Goal: Task Accomplishment & Management: Complete application form

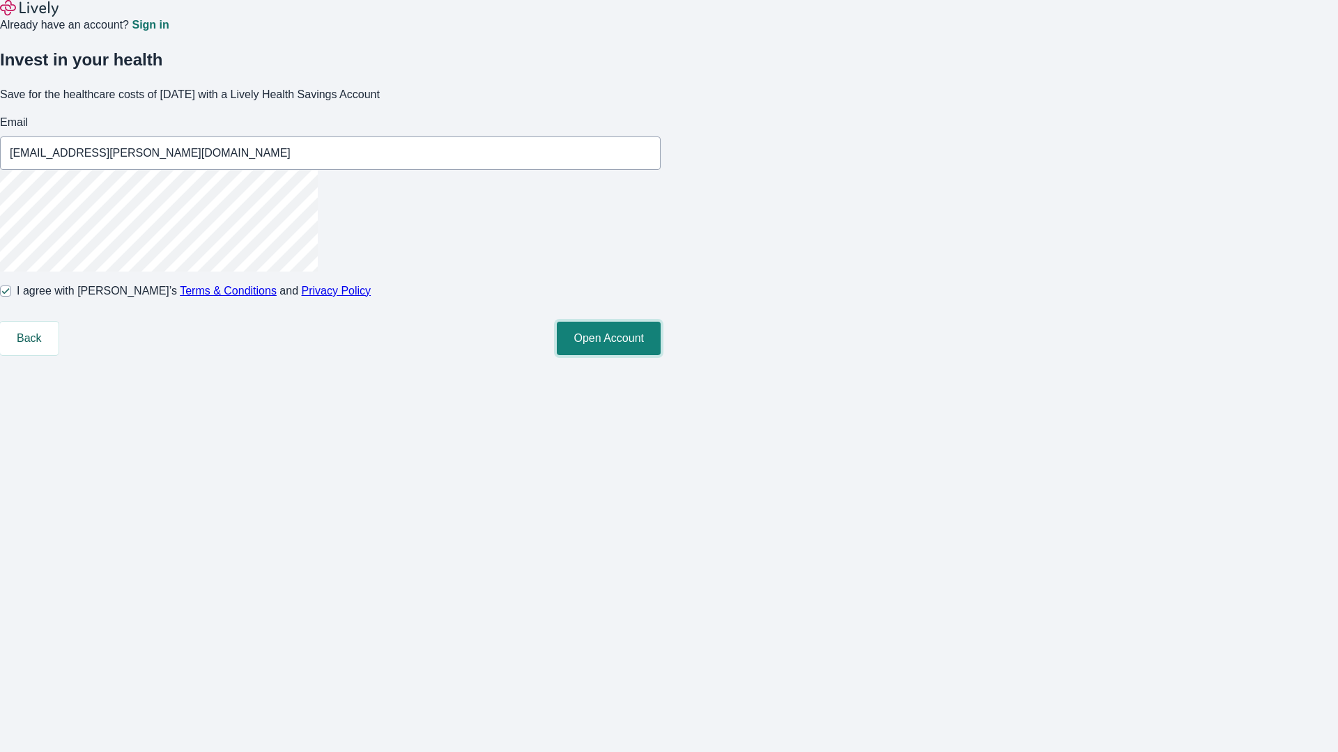
click at [660, 355] on button "Open Account" at bounding box center [609, 338] width 104 height 33
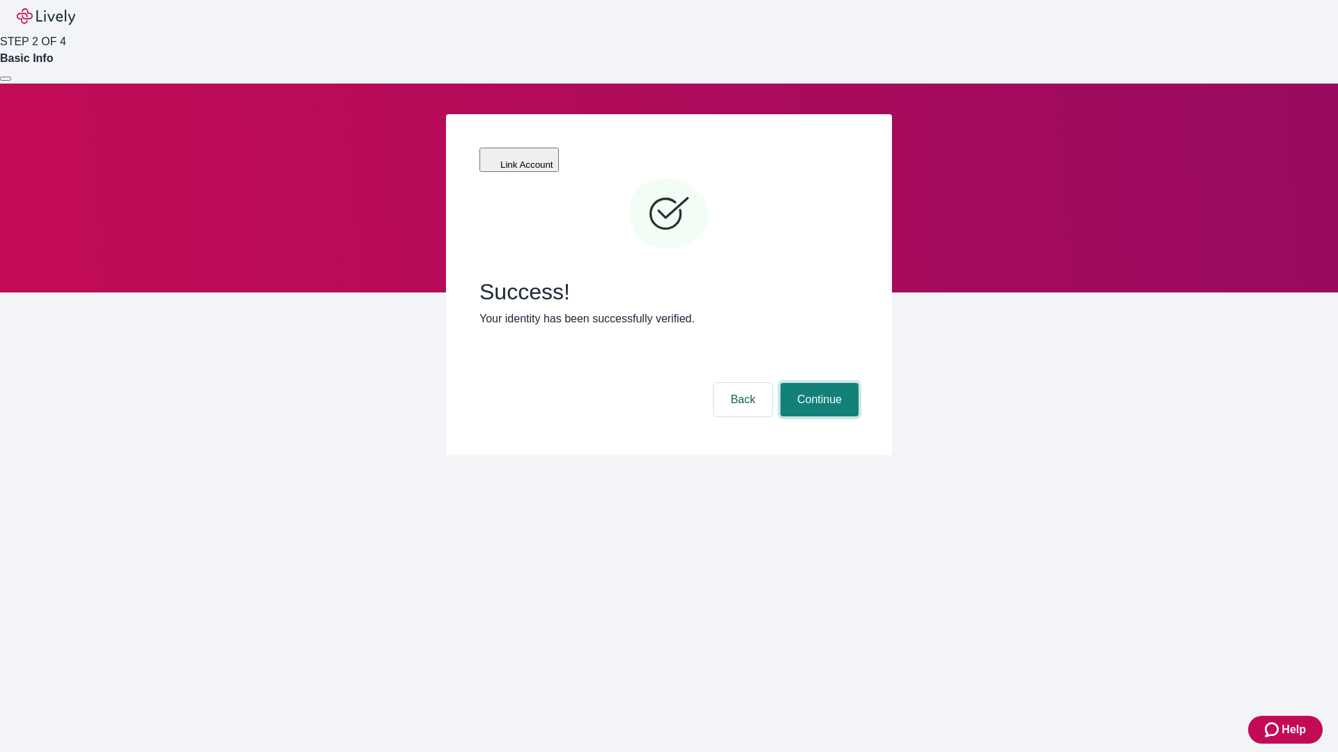
click at [817, 383] on button "Continue" at bounding box center [819, 399] width 78 height 33
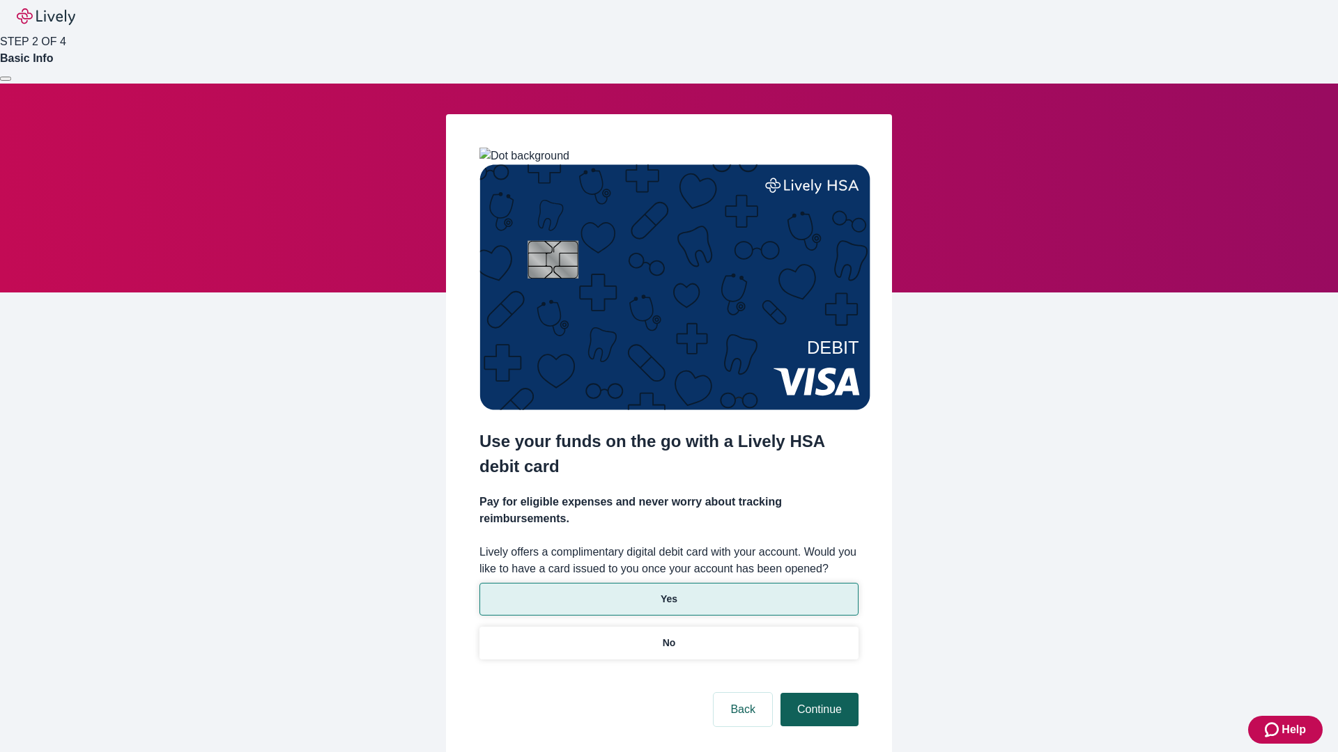
click at [668, 636] on p "No" at bounding box center [669, 643] width 13 height 15
click at [817, 693] on button "Continue" at bounding box center [819, 709] width 78 height 33
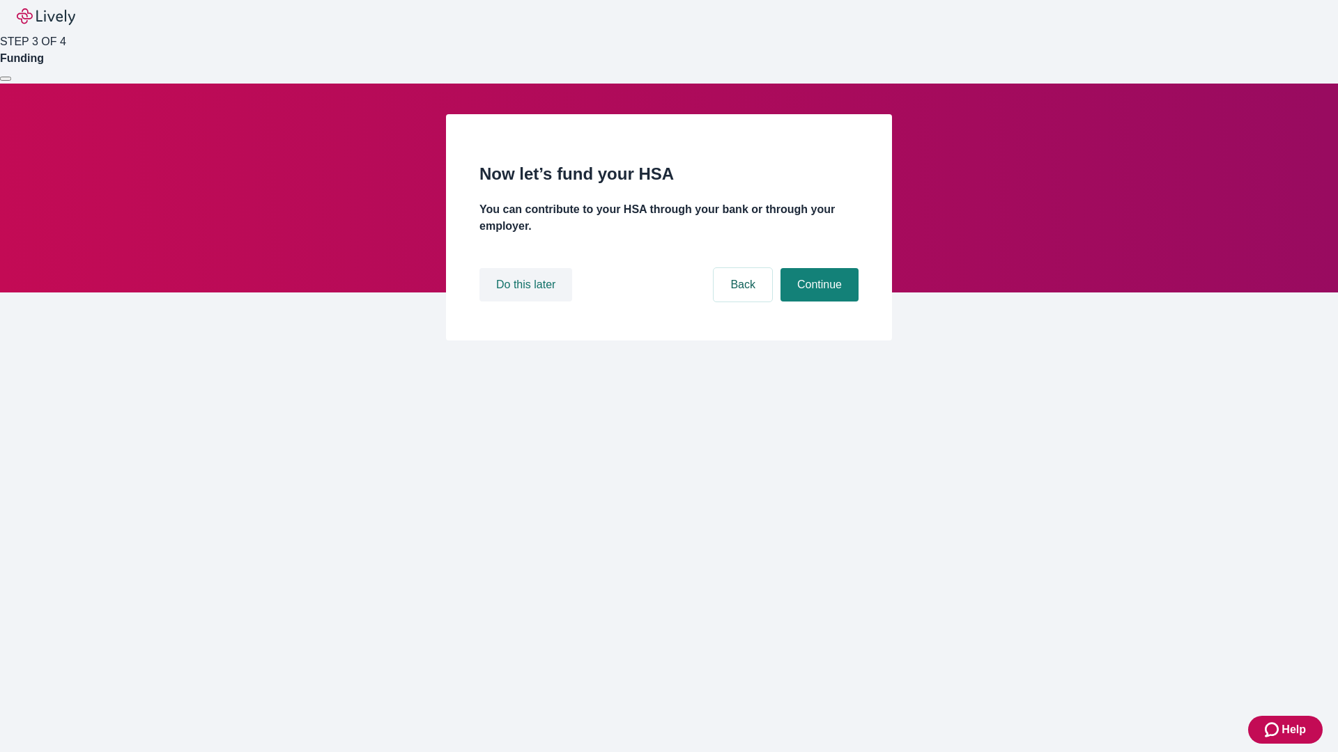
click at [527, 302] on button "Do this later" at bounding box center [525, 284] width 93 height 33
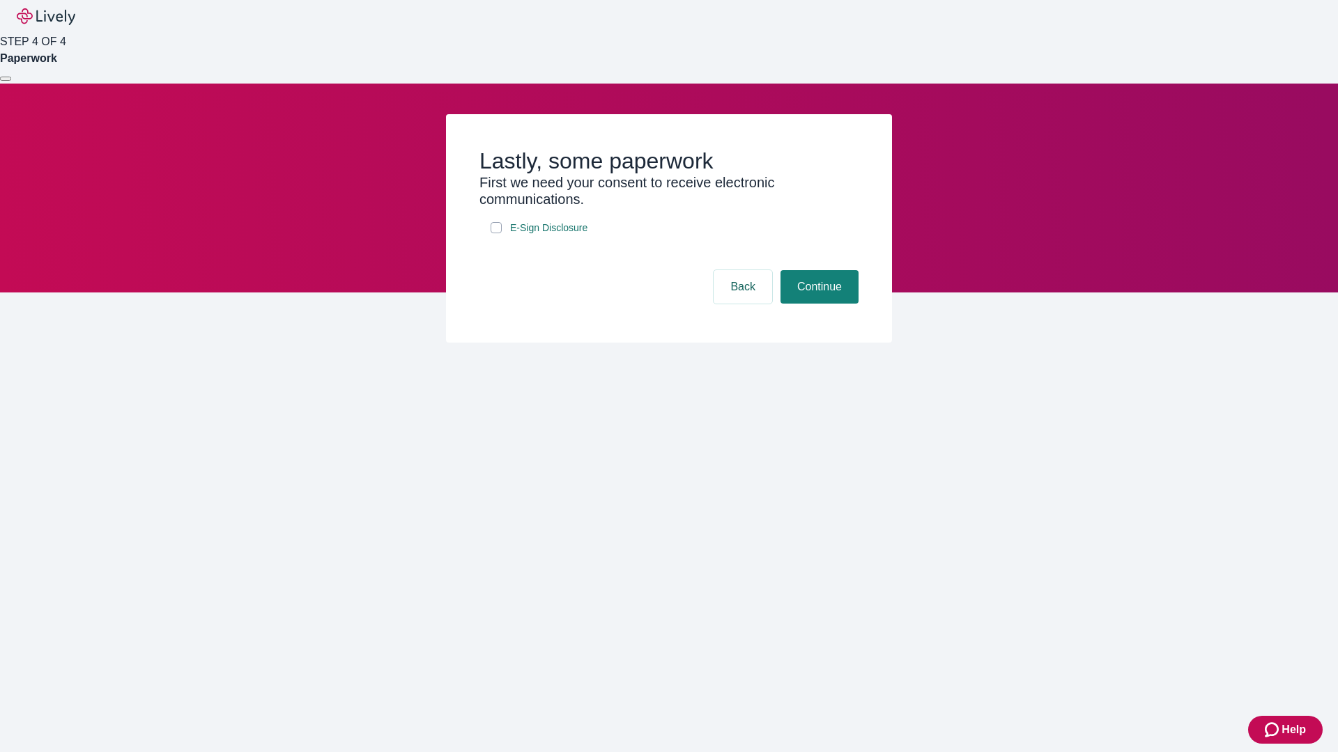
click at [496, 233] on input "E-Sign Disclosure" at bounding box center [495, 227] width 11 height 11
checkbox input "true"
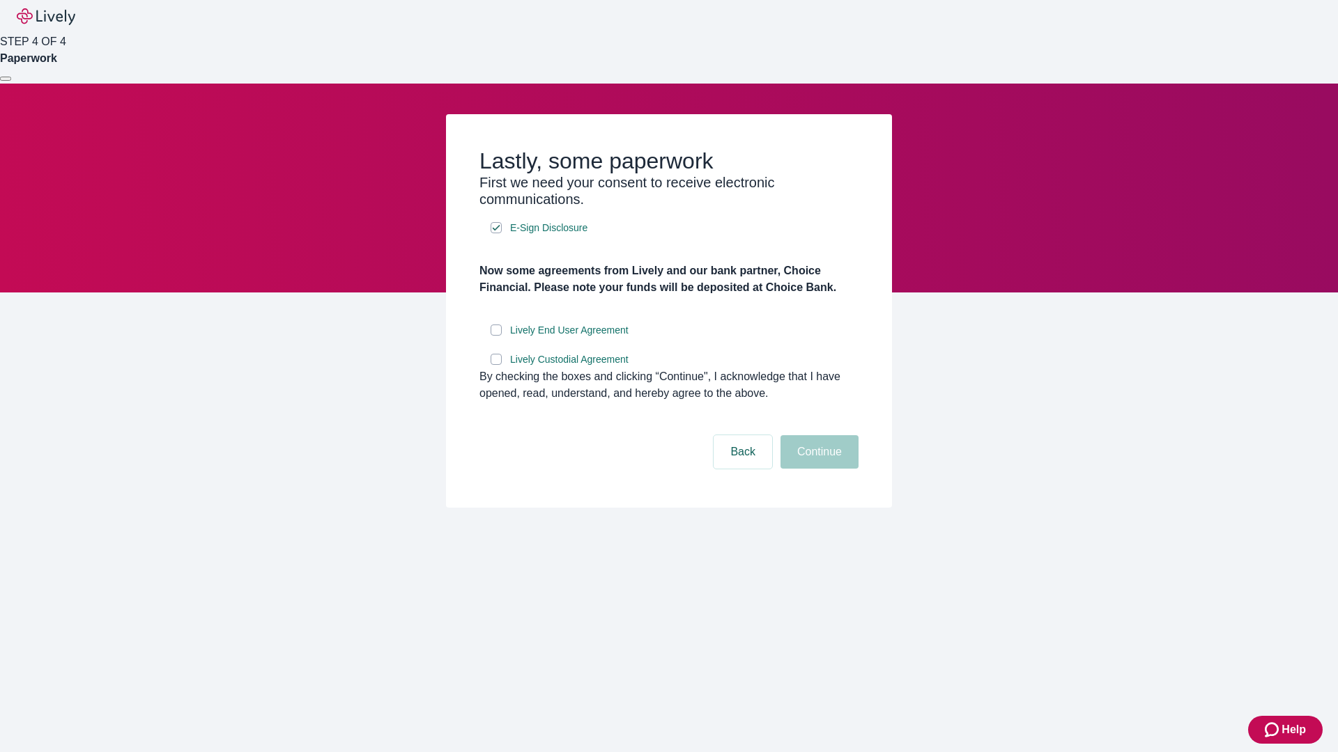
click at [496, 336] on input "Lively End User Agreement" at bounding box center [495, 330] width 11 height 11
checkbox input "true"
click at [496, 365] on input "Lively Custodial Agreement" at bounding box center [495, 359] width 11 height 11
checkbox input "true"
click at [817, 469] on button "Continue" at bounding box center [819, 451] width 78 height 33
